Goal: Task Accomplishment & Management: Use online tool/utility

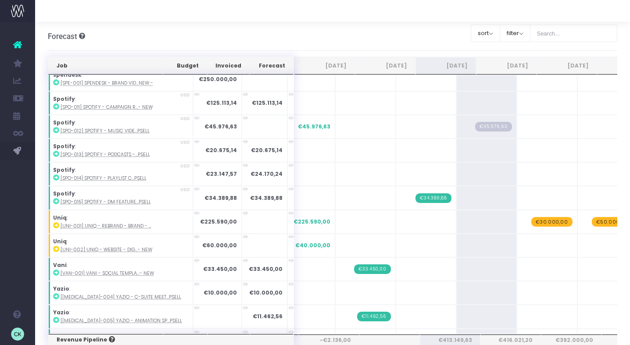
scroll to position [752, 0]
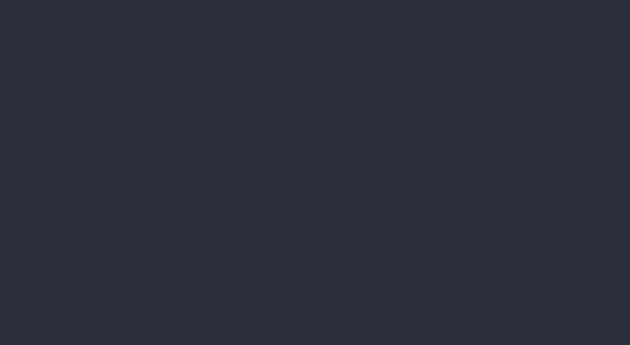
click at [145, 125] on li "Accruals & Deferrals" at bounding box center [90, 116] width 110 height 18
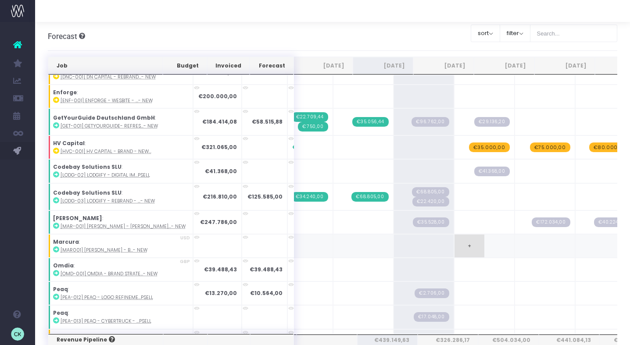
scroll to position [100, 63]
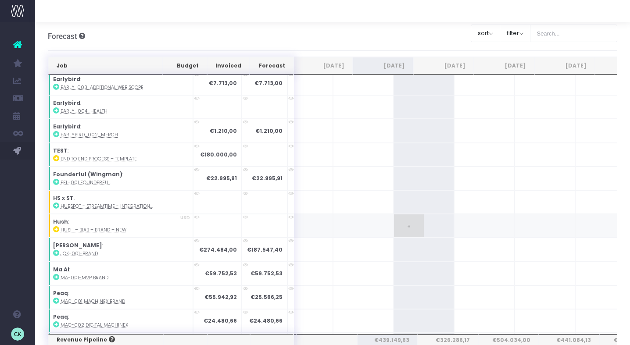
click at [393, 218] on td "+" at bounding box center [423, 226] width 61 height 24
click at [394, 221] on span "+" at bounding box center [409, 225] width 30 height 23
click at [398, 225] on td "+" at bounding box center [423, 226] width 61 height 24
click at [394, 222] on span "+" at bounding box center [409, 225] width 30 height 23
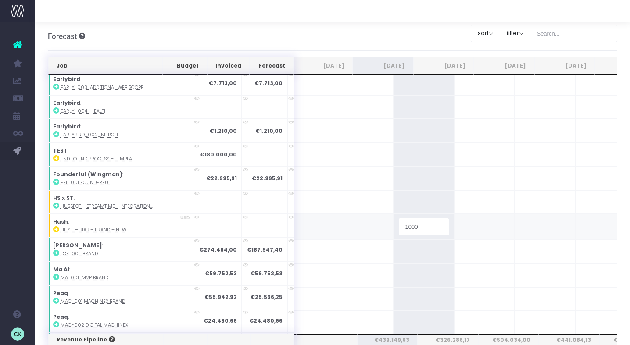
type input "10000"
click at [0, 0] on span "+" at bounding box center [0, 0] width 0 height 0
click at [454, 222] on span "+" at bounding box center [469, 225] width 30 height 23
click at [454, 223] on span "+" at bounding box center [469, 225] width 30 height 23
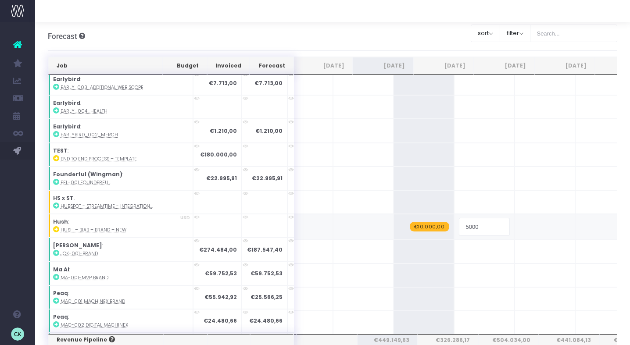
type input "50000"
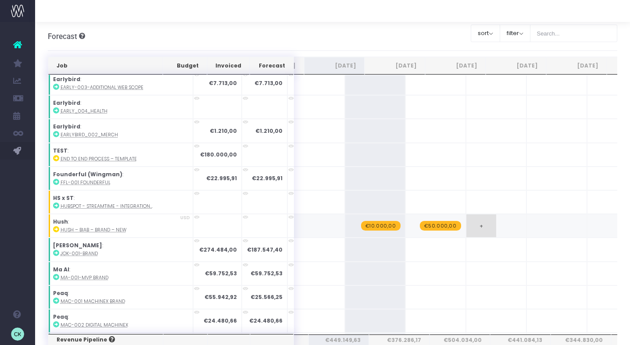
click at [466, 225] on td "+" at bounding box center [496, 226] width 61 height 24
click at [420, 221] on span "€50.000,00" at bounding box center [440, 226] width 41 height 10
type input "30000"
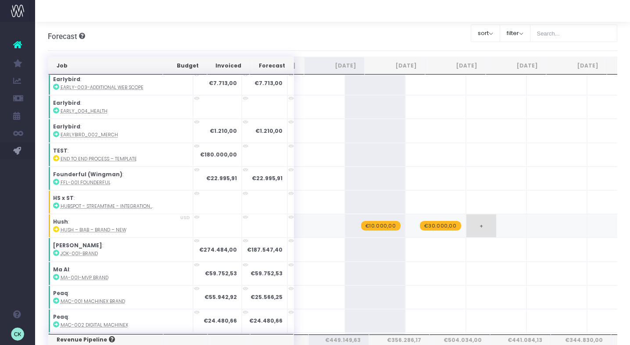
click at [466, 218] on span "+" at bounding box center [481, 225] width 30 height 23
type input "30000"
click at [527, 222] on span "+" at bounding box center [542, 225] width 30 height 23
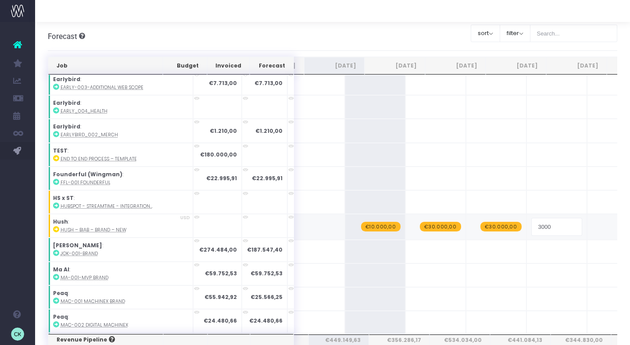
type input "30000"
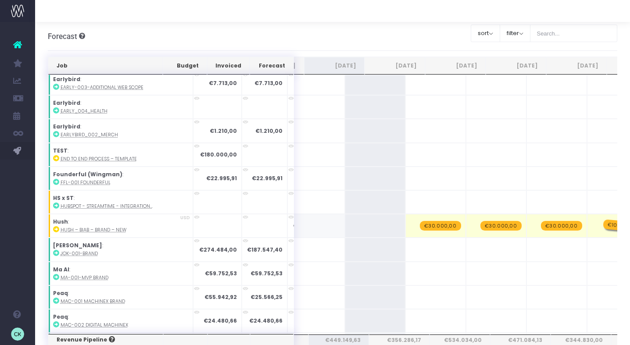
drag, startPoint x: 345, startPoint y: 223, endPoint x: 565, endPoint y: 223, distance: 220.6
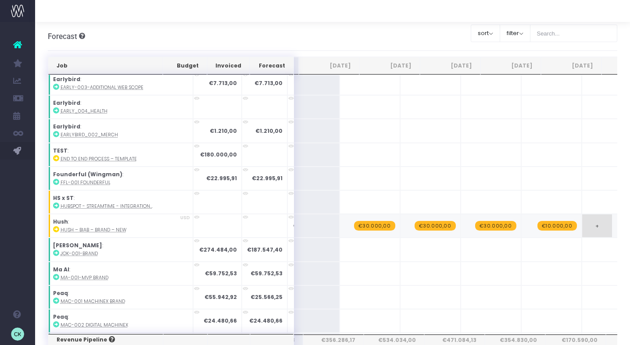
click at [582, 225] on span "+" at bounding box center [597, 225] width 30 height 23
click at [582, 223] on span "+" at bounding box center [597, 225] width 30 height 23
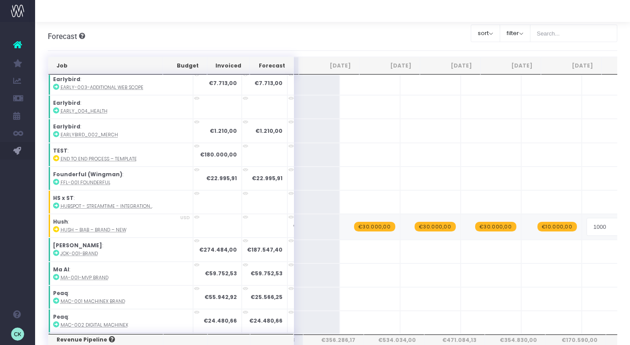
type input "10000"
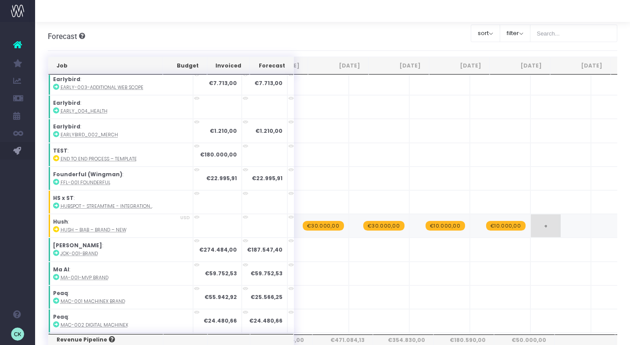
click at [531, 225] on span "+" at bounding box center [546, 225] width 30 height 23
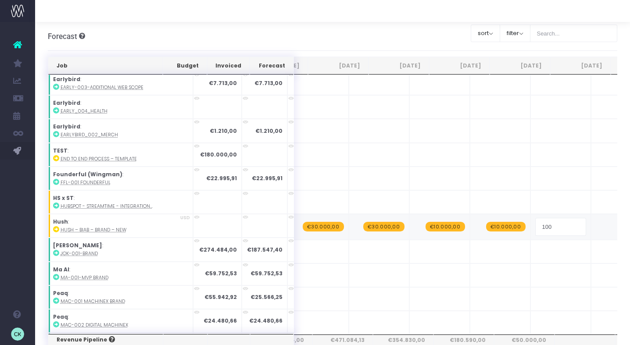
type input "1000"
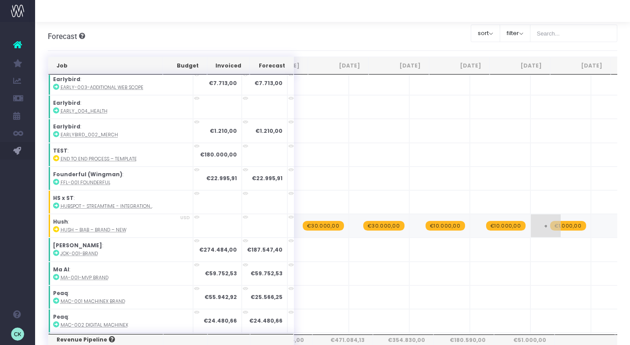
click at [550, 222] on span "€1.000,00" at bounding box center [568, 226] width 36 height 10
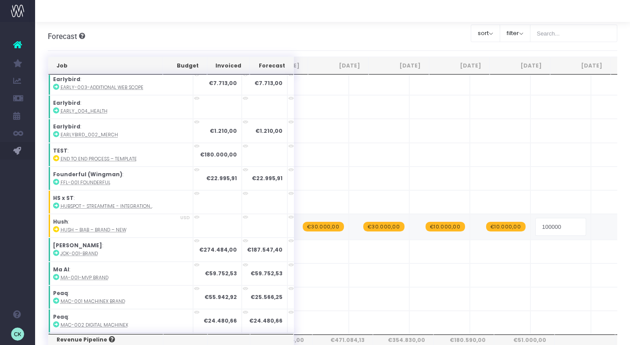
type input "10000"
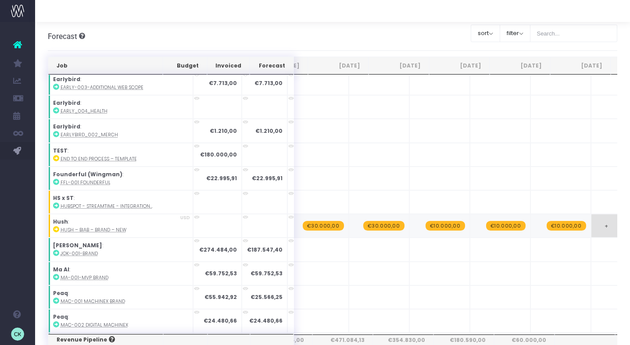
click at [591, 220] on span "+" at bounding box center [606, 225] width 30 height 23
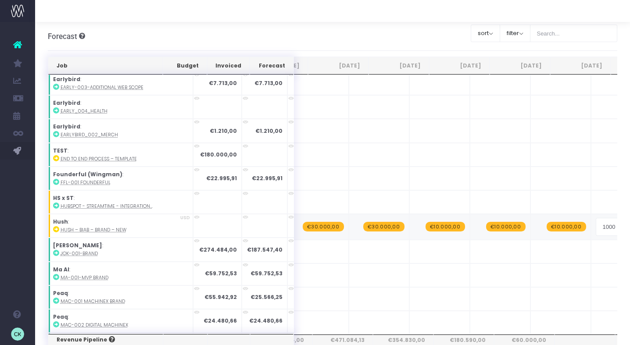
type input "10000"
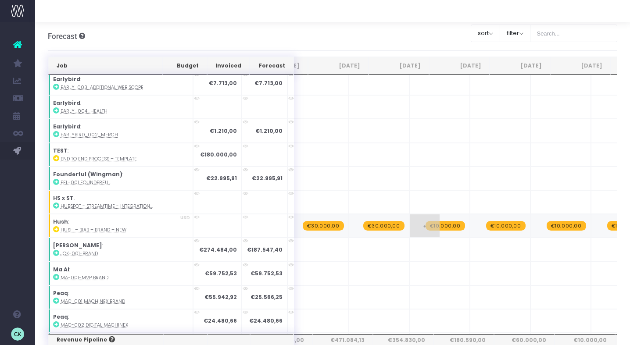
click at [425, 221] on span "€10.000,00" at bounding box center [444, 226] width 39 height 10
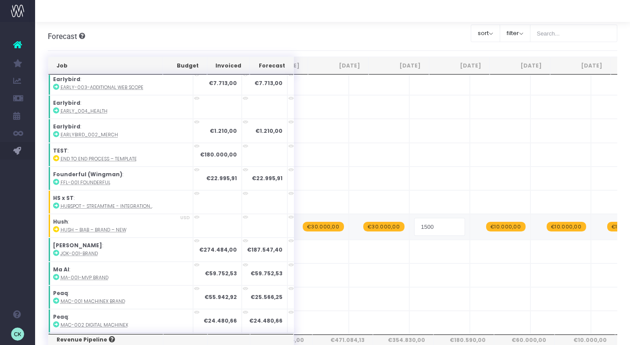
type input "15000"
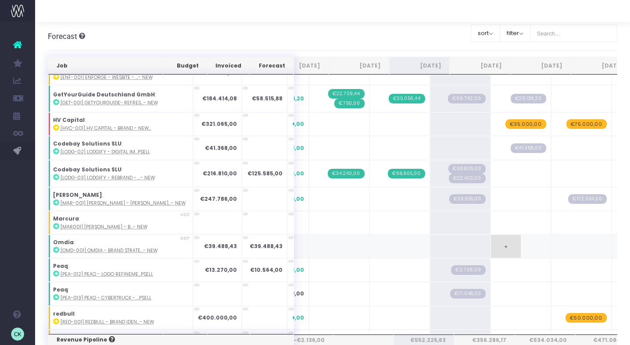
scroll to position [0, 32]
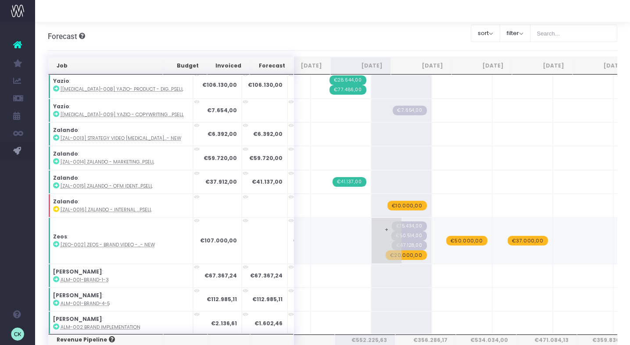
click at [385, 254] on span "€20.000,00" at bounding box center [405, 255] width 41 height 10
click at [385, 253] on span "€20.000,00" at bounding box center [405, 255] width 41 height 10
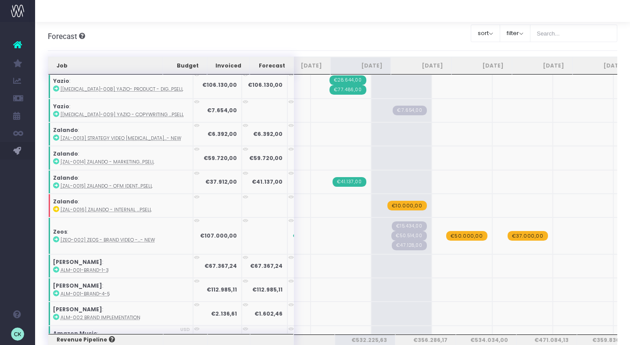
click at [446, 232] on span "€50.000,00" at bounding box center [466, 236] width 41 height 10
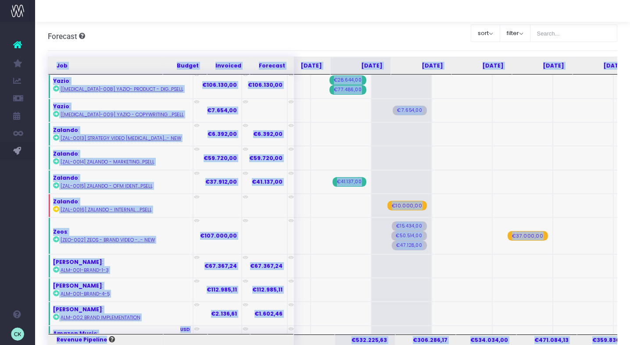
click at [507, 233] on span "€37.000,00" at bounding box center [527, 236] width 40 height 10
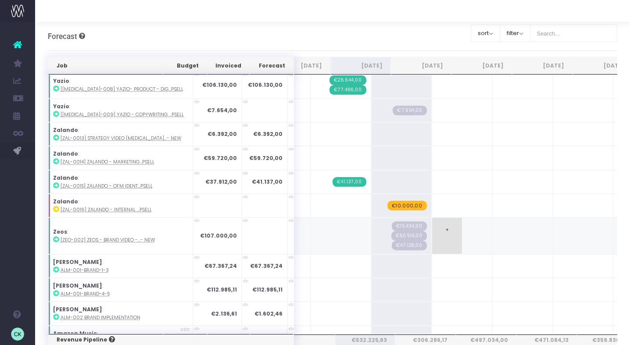
drag, startPoint x: 366, startPoint y: 233, endPoint x: 418, endPoint y: 233, distance: 52.2
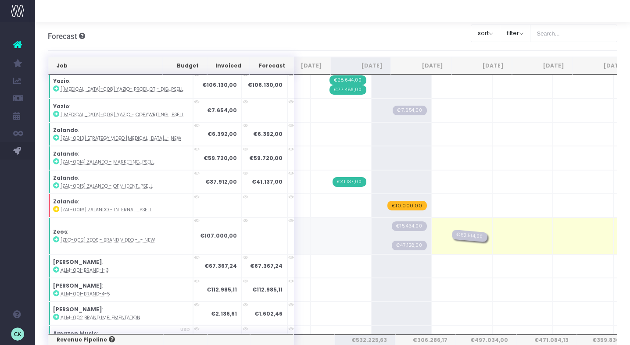
drag, startPoint x: 362, startPoint y: 233, endPoint x: 414, endPoint y: 232, distance: 51.8
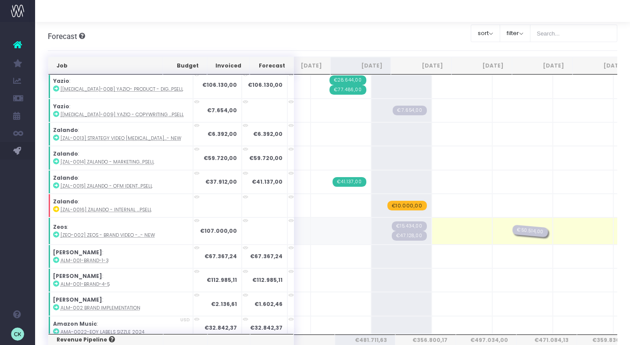
drag, startPoint x: 428, startPoint y: 225, endPoint x: 471, endPoint y: 225, distance: 42.5
drag, startPoint x: 362, startPoint y: 235, endPoint x: 417, endPoint y: 228, distance: 55.6
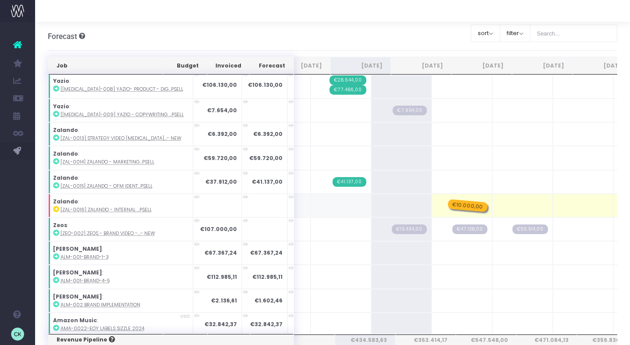
drag, startPoint x: 361, startPoint y: 203, endPoint x: 410, endPoint y: 202, distance: 48.7
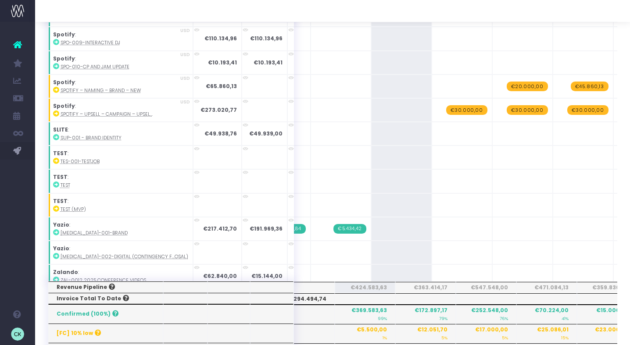
scroll to position [1836, 85]
